Goal: Check status: Check status

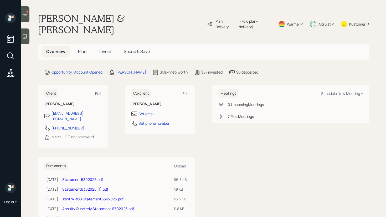
click at [23, 19] on div at bounding box center [25, 14] width 8 height 16
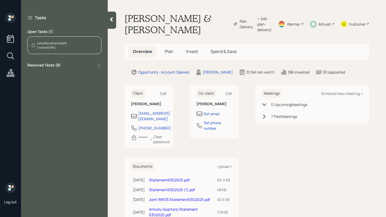
click at [82, 65] on div "Resolved Tasks ( 8 )" at bounding box center [64, 65] width 74 height 6
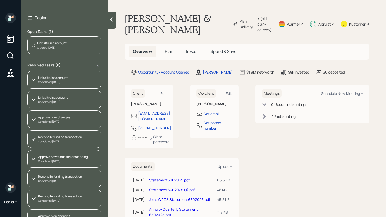
click at [82, 65] on div "Resolved Tasks ( 8 )" at bounding box center [64, 65] width 74 height 6
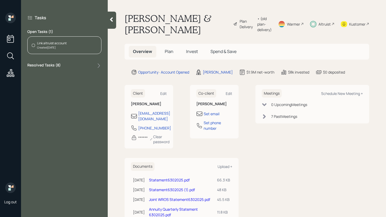
click at [114, 17] on icon at bounding box center [111, 19] width 5 height 5
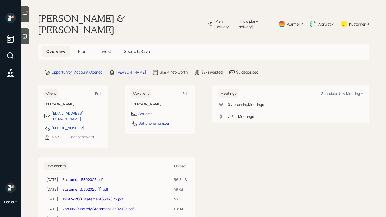
click at [104, 48] on span "Invest" at bounding box center [105, 51] width 12 height 6
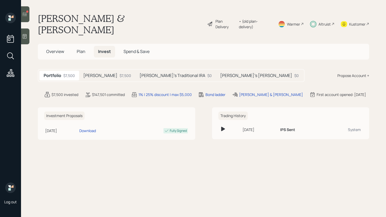
click at [100, 71] on div "[PERSON_NAME] $7,500" at bounding box center [107, 76] width 56 height 10
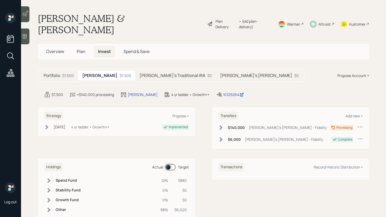
scroll to position [3, 0]
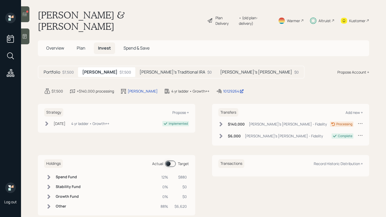
click at [47, 203] on icon at bounding box center [48, 205] width 5 height 5
click at [170, 160] on span at bounding box center [170, 163] width 11 height 6
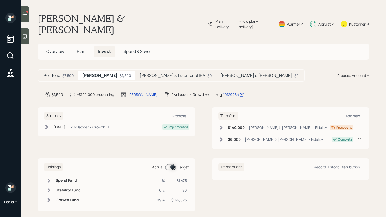
click at [49, 197] on icon at bounding box center [48, 199] width 5 height 5
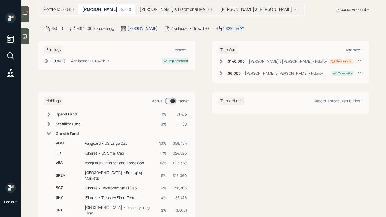
scroll to position [91, 0]
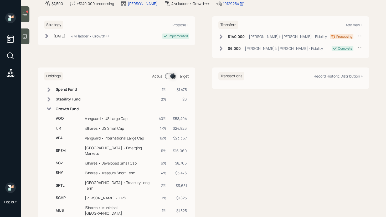
click at [169, 73] on span at bounding box center [170, 76] width 11 height 6
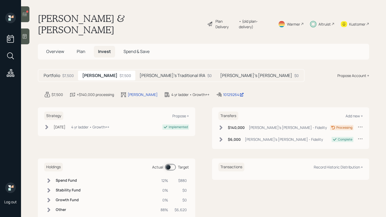
scroll to position [3, 0]
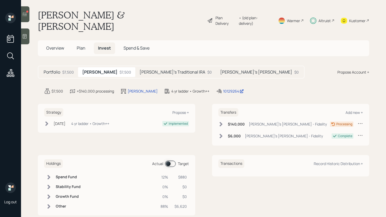
click at [46, 201] on td at bounding box center [48, 206] width 9 height 10
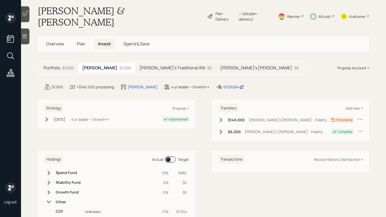
scroll to position [8, 0]
click at [27, 15] on icon at bounding box center [24, 14] width 5 height 5
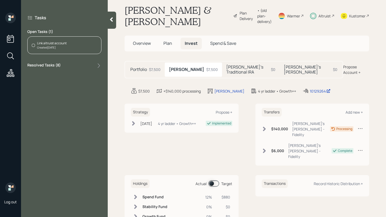
click at [114, 20] on icon at bounding box center [111, 19] width 5 height 5
